Goal: Complete application form

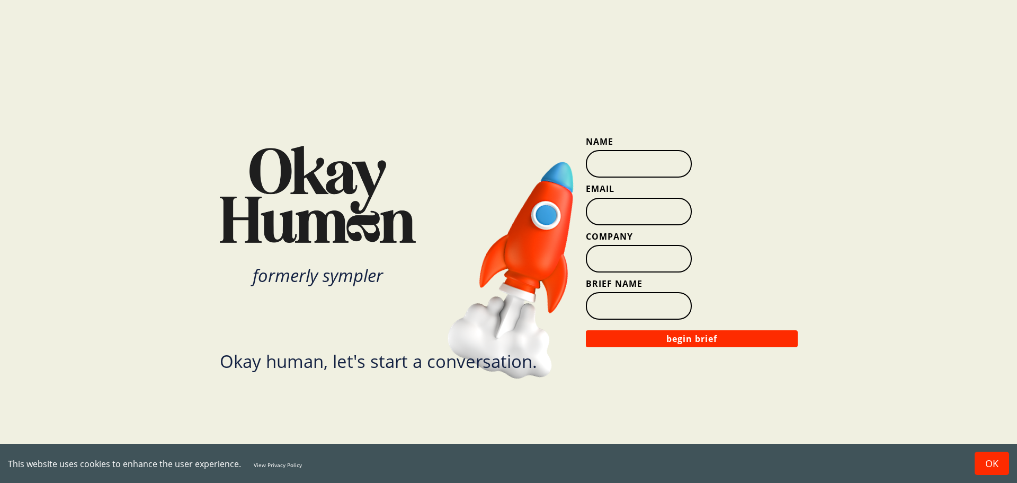
click at [599, 153] on input "Name" at bounding box center [639, 164] width 106 height 28
type input "[PERSON_NAME]"
type input "[EMAIL_ADDRESS][PERSON_NAME][DOMAIN_NAME]"
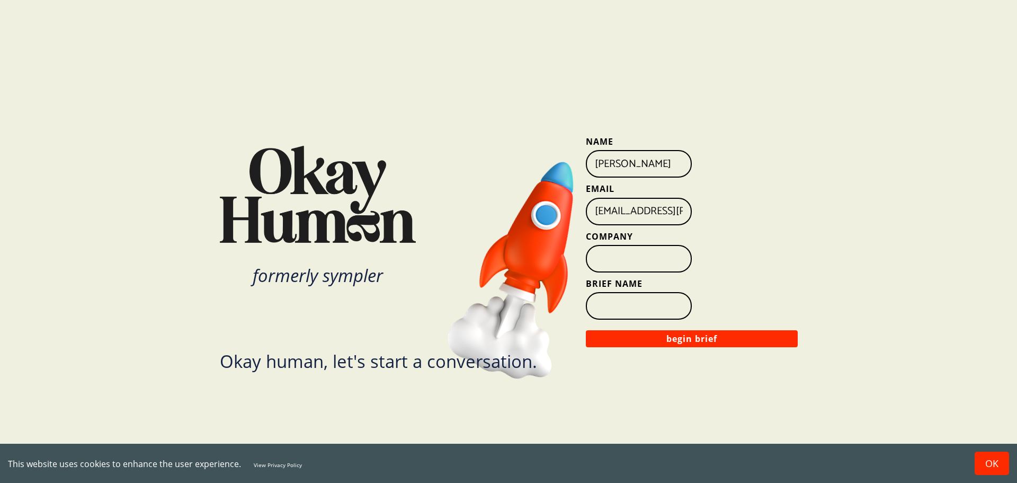
click at [639, 255] on input "Company" at bounding box center [639, 259] width 106 height 28
type input "Bloomingdale's"
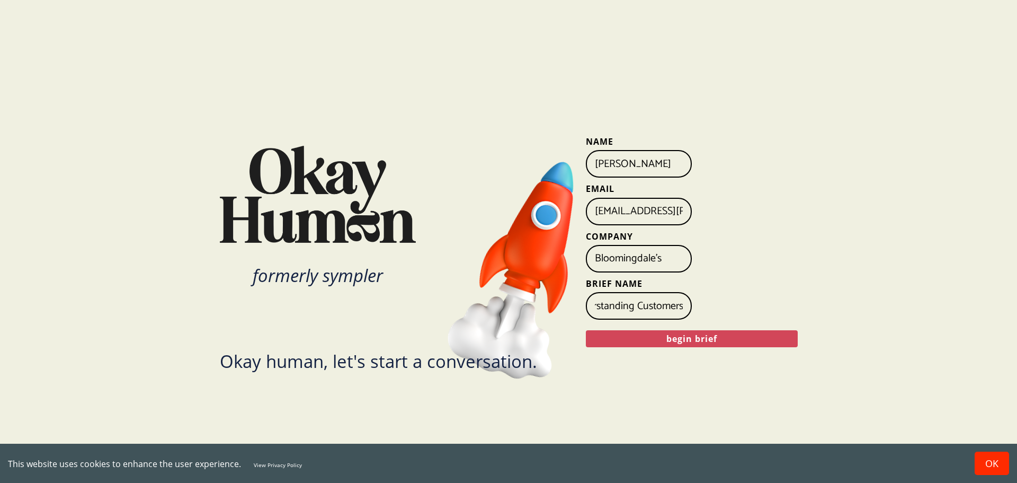
type input "Understanding Customers"
click at [680, 337] on button "begin brief" at bounding box center [692, 338] width 212 height 17
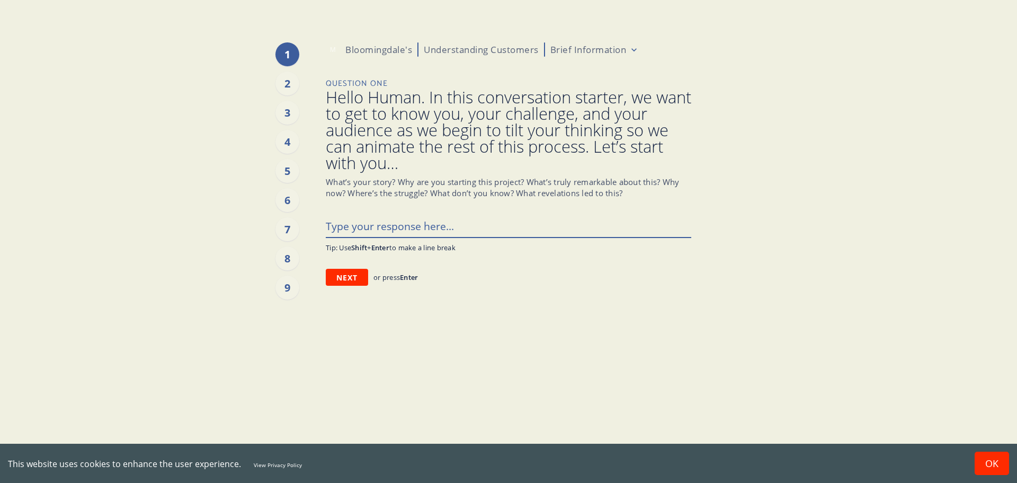
click at [371, 216] on textarea at bounding box center [508, 226] width 365 height 22
click at [371, 225] on textarea at bounding box center [508, 226] width 365 height 22
click at [289, 78] on div "2" at bounding box center [287, 84] width 24 height 24
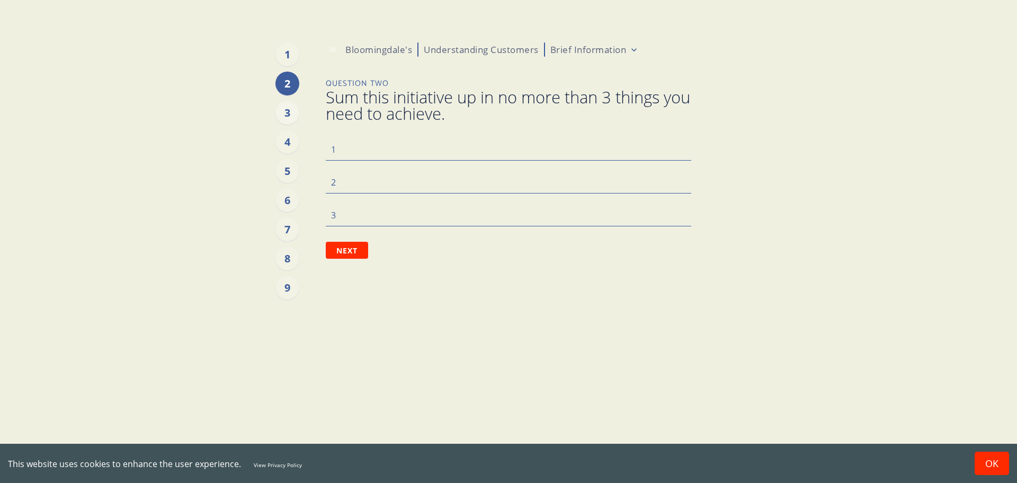
click at [289, 122] on div "3" at bounding box center [287, 113] width 24 height 24
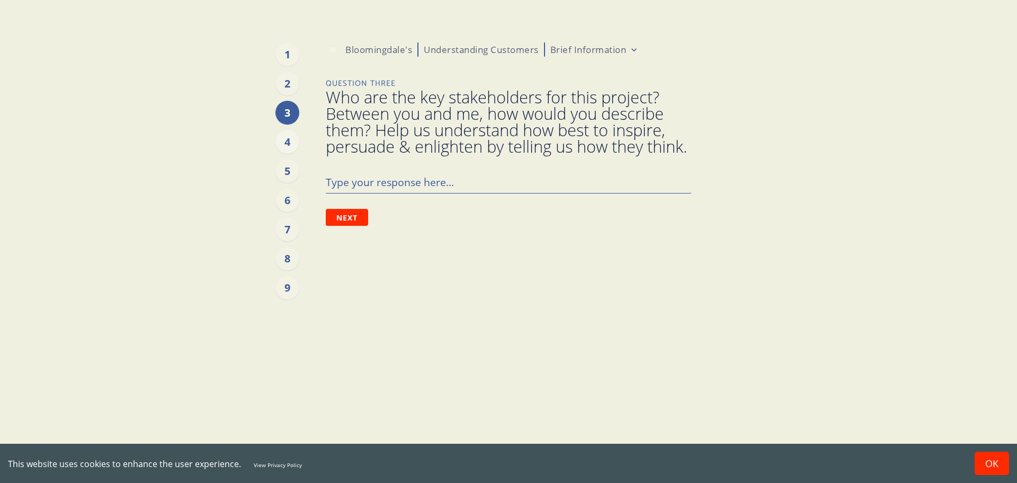
click at [289, 146] on div "4" at bounding box center [287, 142] width 24 height 24
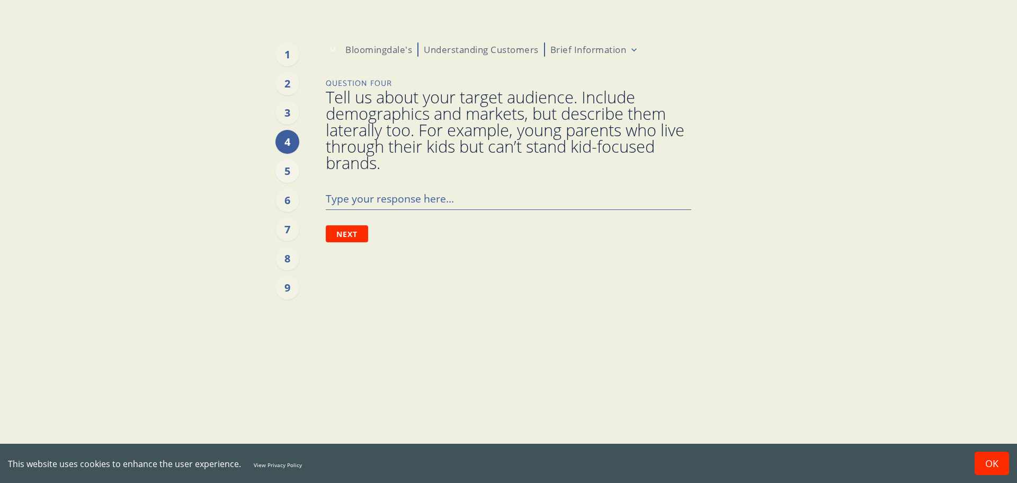
click at [289, 168] on div "5" at bounding box center [287, 171] width 24 height 24
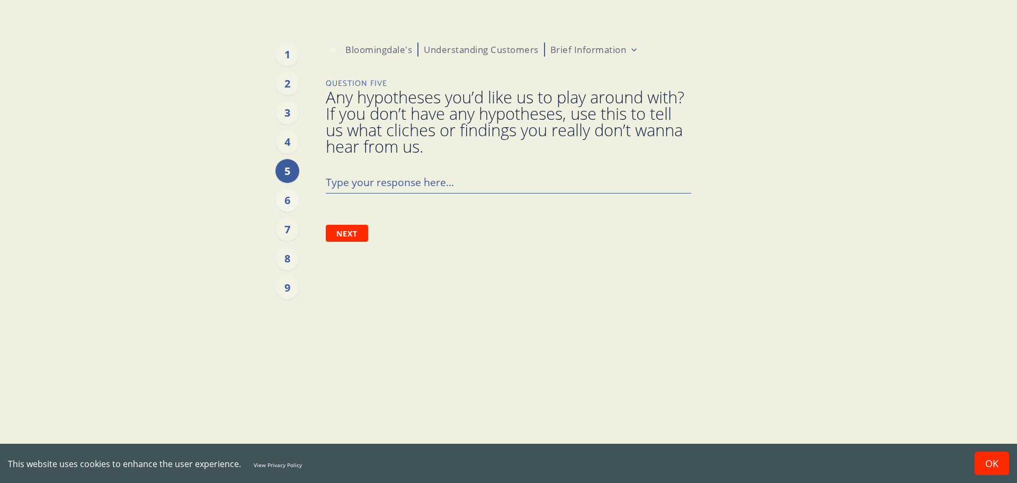
click at [287, 205] on div "6" at bounding box center [287, 200] width 24 height 24
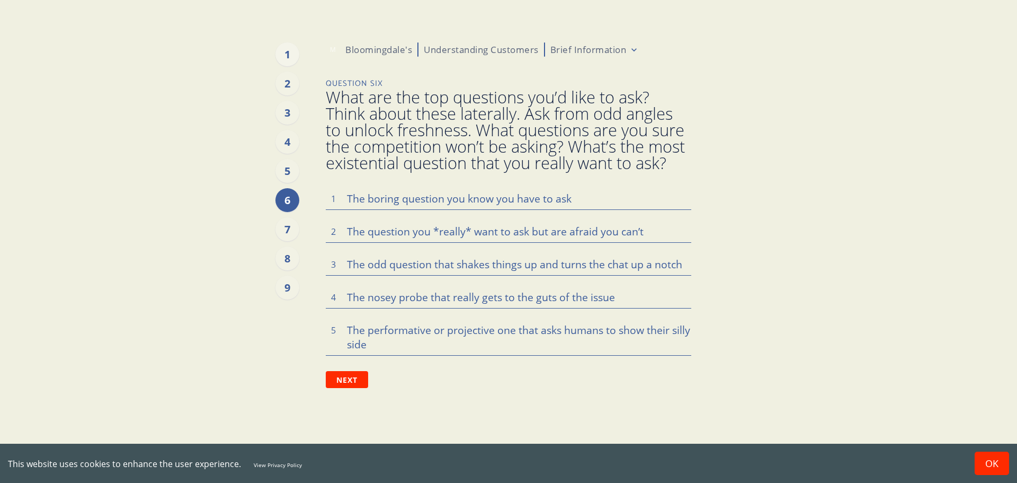
click at [283, 56] on div "1" at bounding box center [287, 54] width 24 height 24
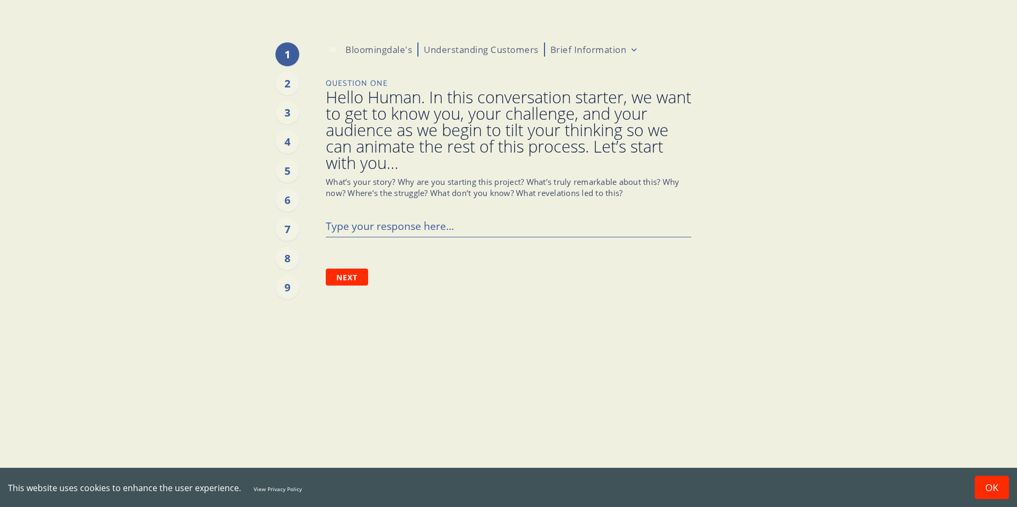
type textarea "x"
